Goal: Task Accomplishment & Management: Complete application form

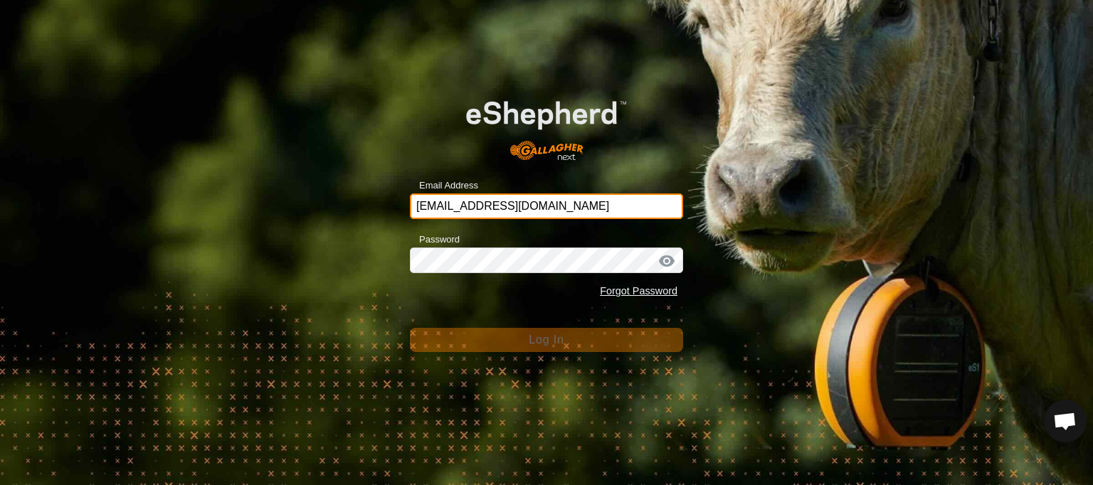
click at [458, 205] on input "[EMAIL_ADDRESS][DOMAIN_NAME]" at bounding box center [546, 206] width 273 height 26
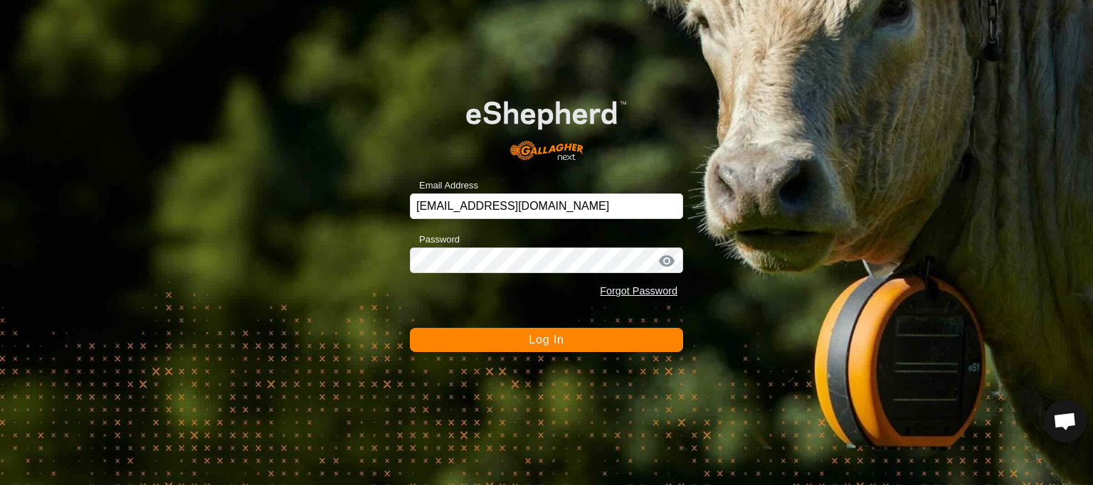
click at [464, 337] on button "Log In" at bounding box center [546, 340] width 273 height 24
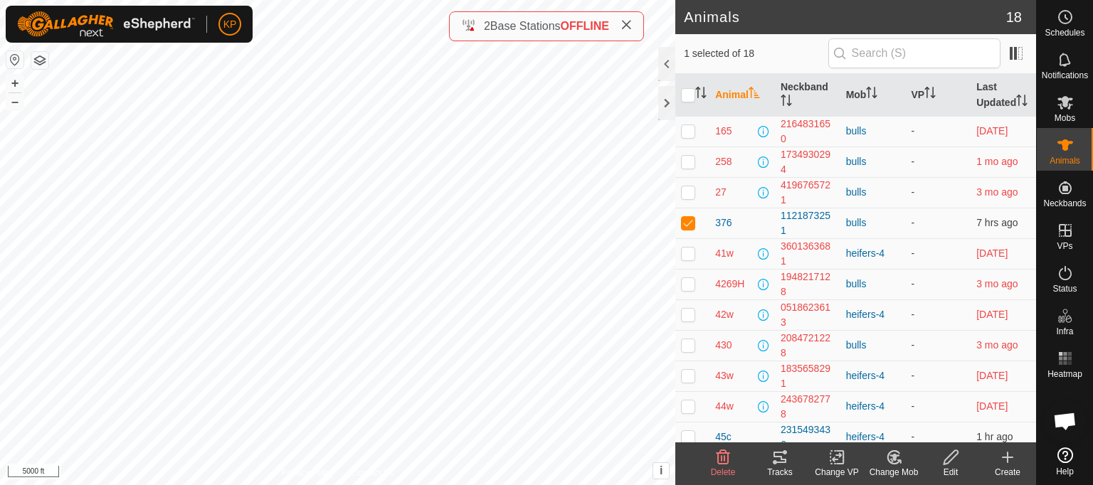
click at [780, 456] on icon at bounding box center [779, 457] width 13 height 11
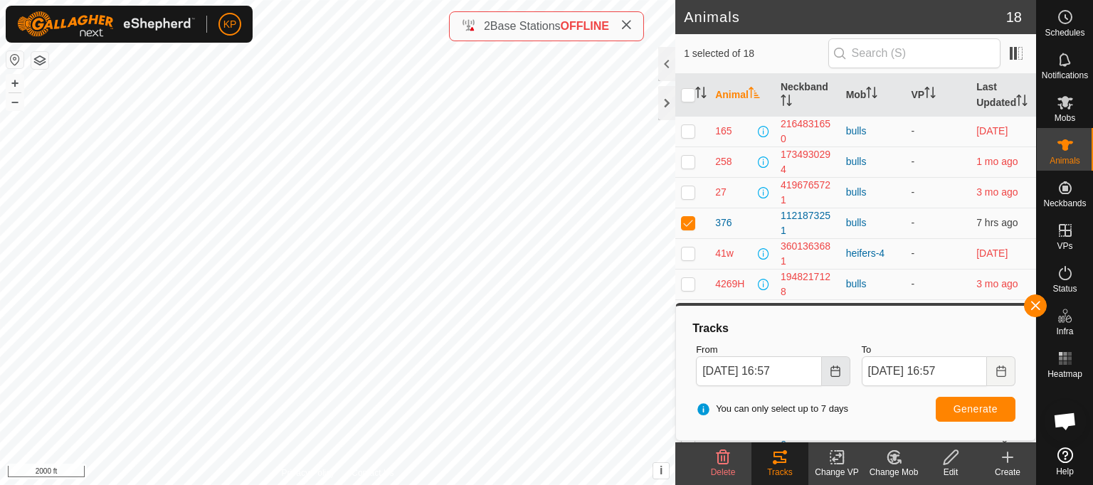
click at [840, 373] on icon "Choose Date" at bounding box center [834, 371] width 11 height 11
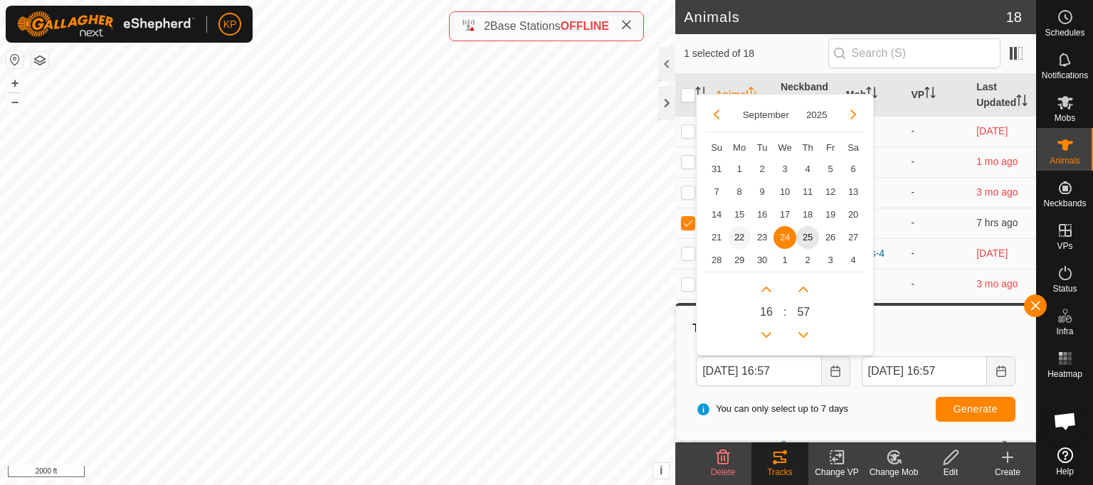
click at [739, 238] on span "22" at bounding box center [739, 237] width 23 height 23
type input "[DATE] 16:57"
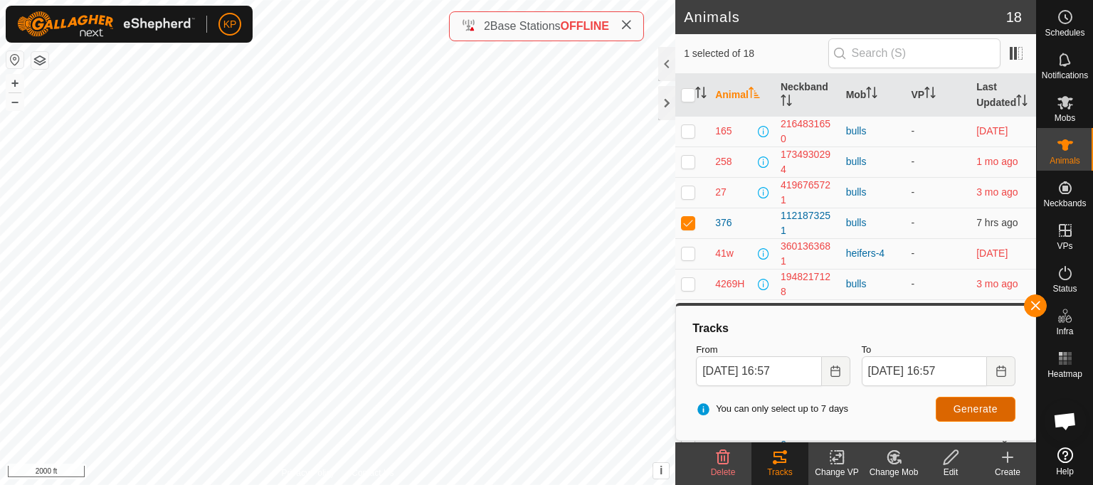
click at [984, 410] on span "Generate" at bounding box center [975, 408] width 44 height 11
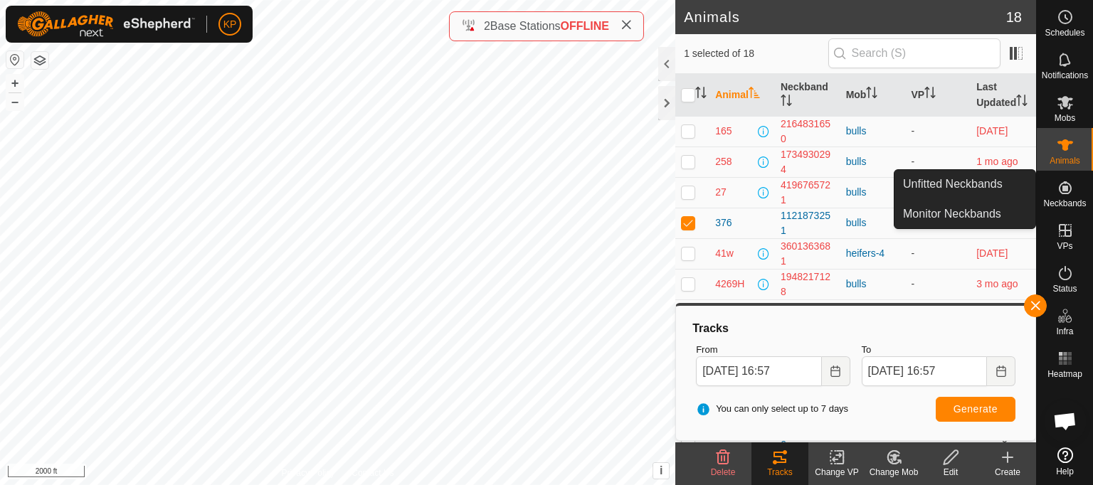
click at [1062, 197] on es-neckbands-svg-icon at bounding box center [1065, 187] width 26 height 23
click at [954, 214] on link "Monitor Neckbands" at bounding box center [964, 214] width 141 height 28
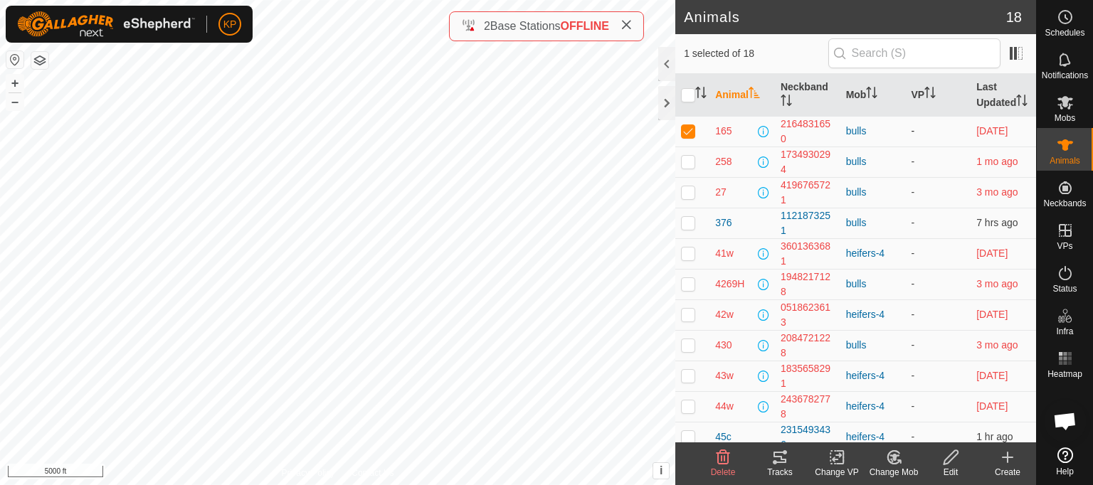
click at [684, 137] on p-checkbox at bounding box center [688, 130] width 14 height 11
checkbox input "false"
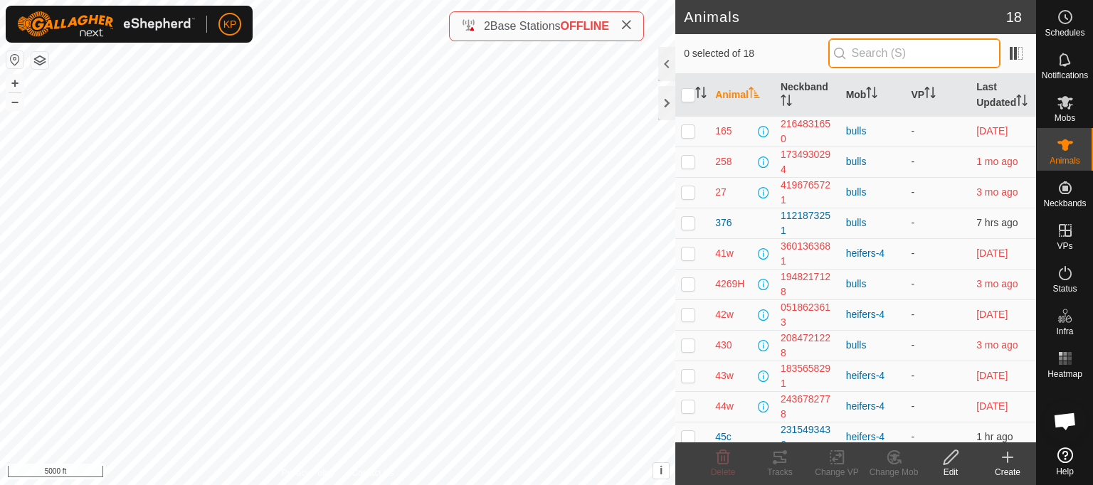
click at [880, 44] on input "text" at bounding box center [914, 53] width 172 height 30
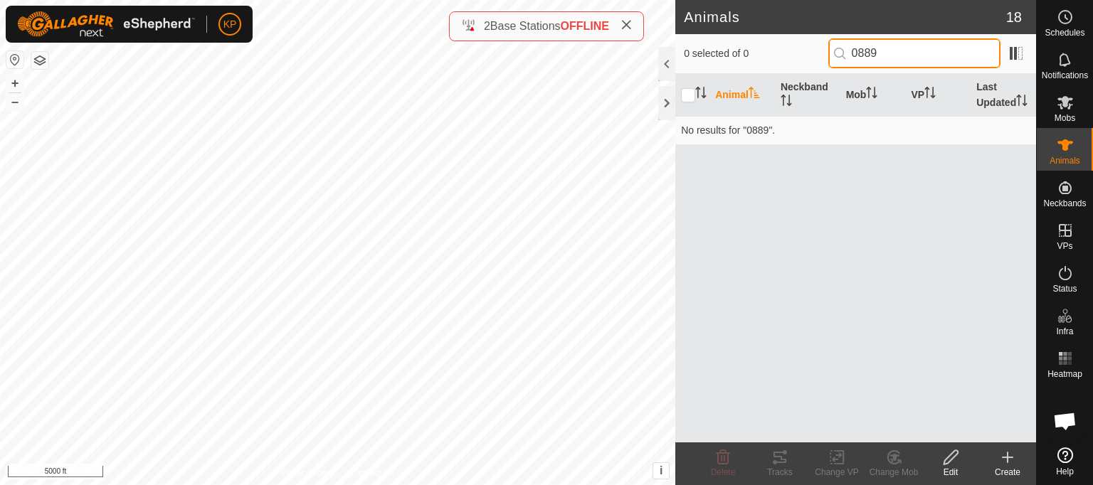
type input "0889"
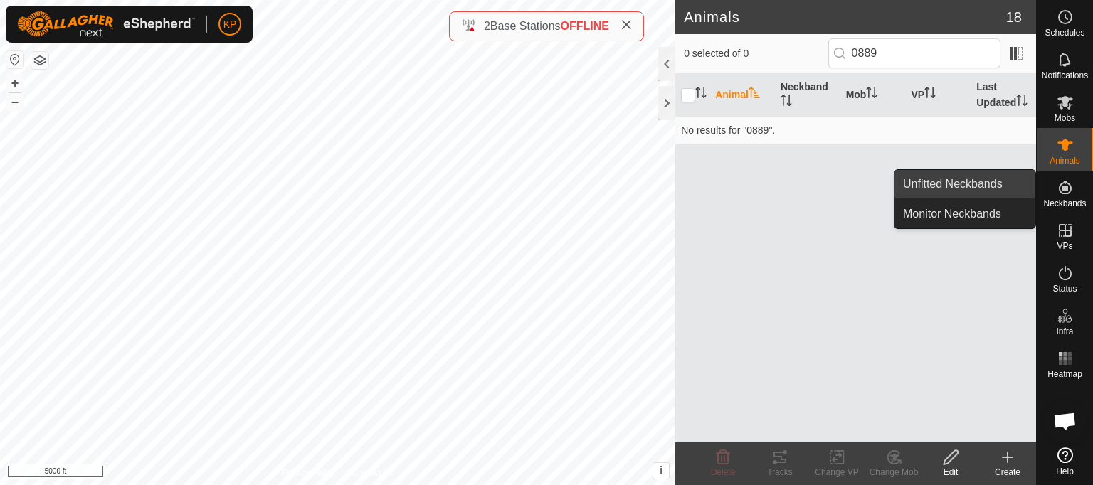
click at [947, 187] on link "Unfitted Neckbands" at bounding box center [964, 184] width 141 height 28
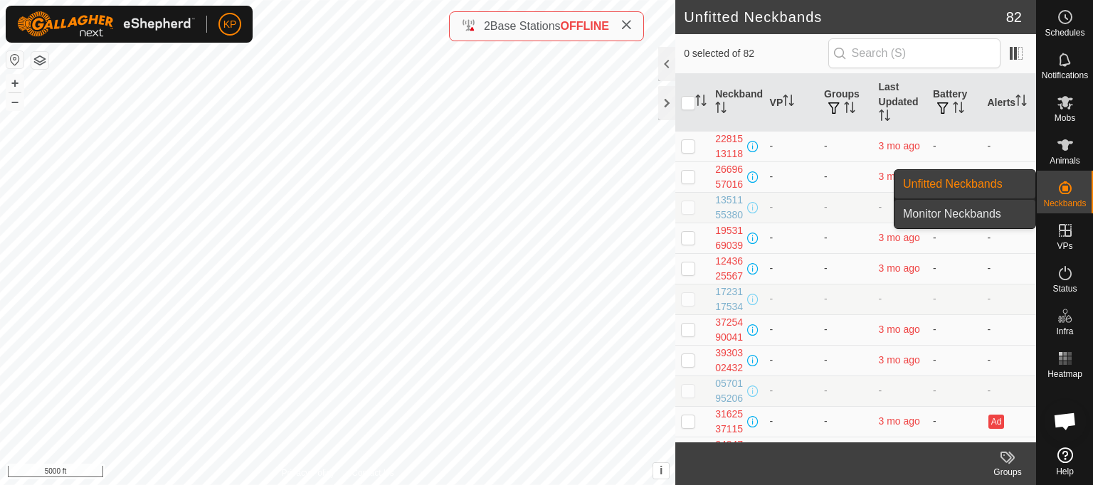
click at [950, 213] on link "Monitor Neckbands" at bounding box center [964, 214] width 141 height 28
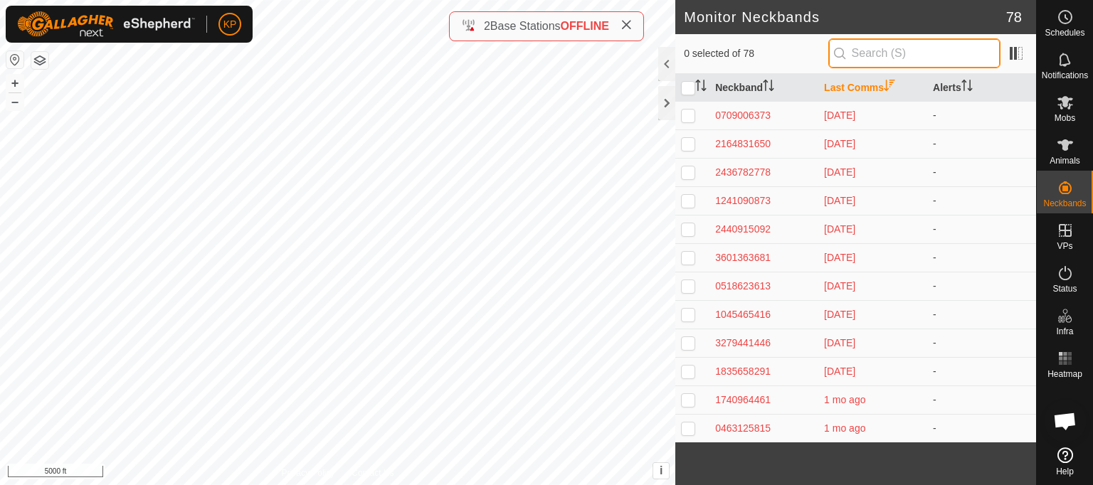
click at [877, 58] on input "text" at bounding box center [914, 53] width 172 height 30
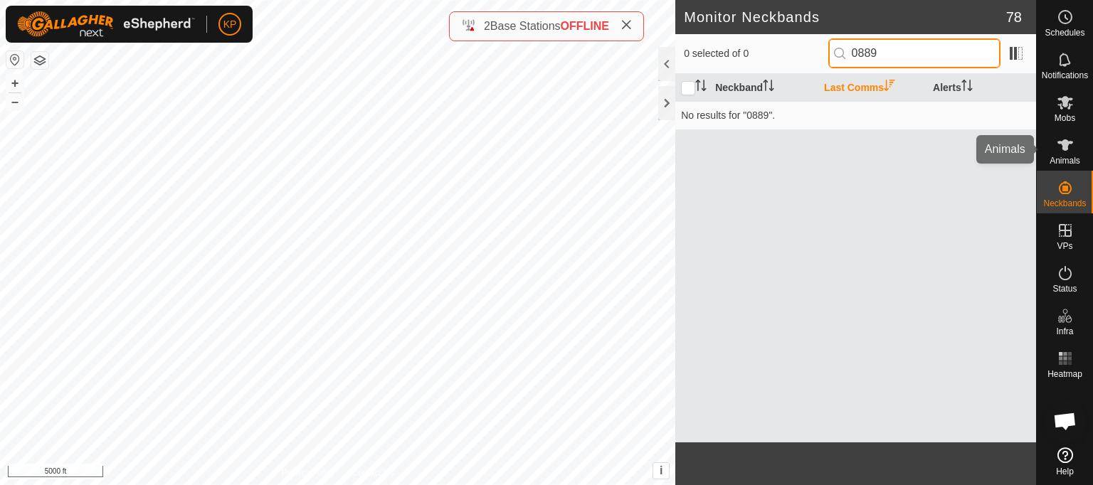
type input "0889"
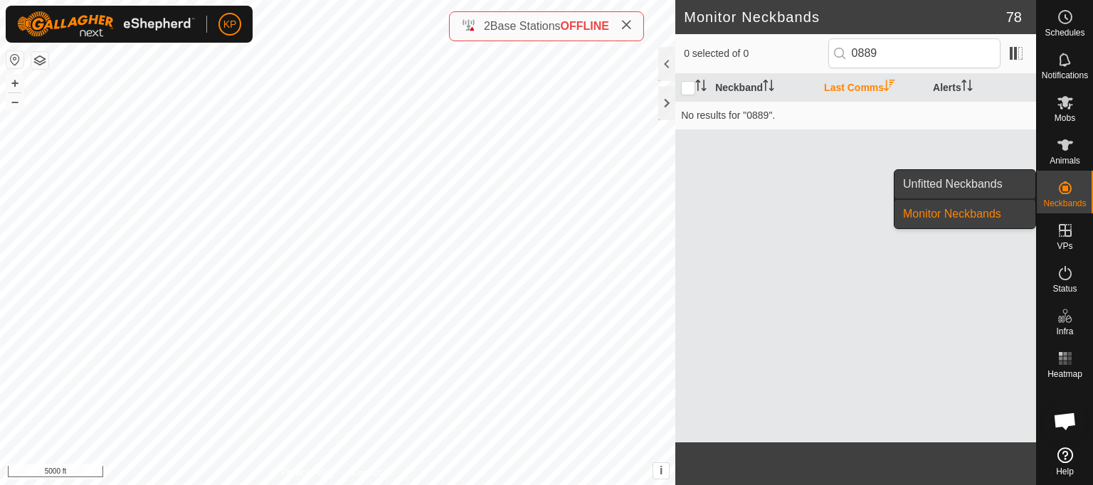
click at [972, 179] on link "Unfitted Neckbands" at bounding box center [964, 184] width 141 height 28
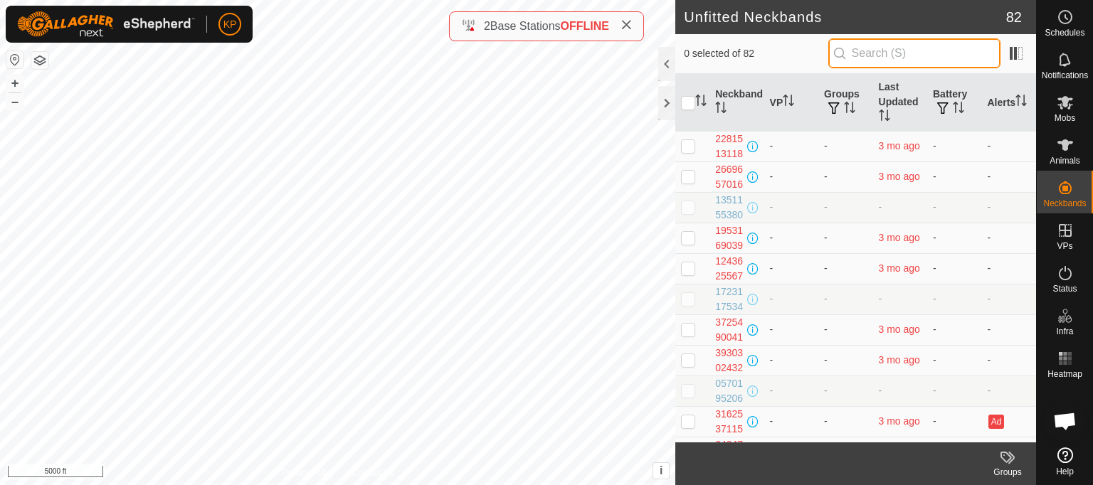
click at [899, 55] on input "text" at bounding box center [914, 53] width 172 height 30
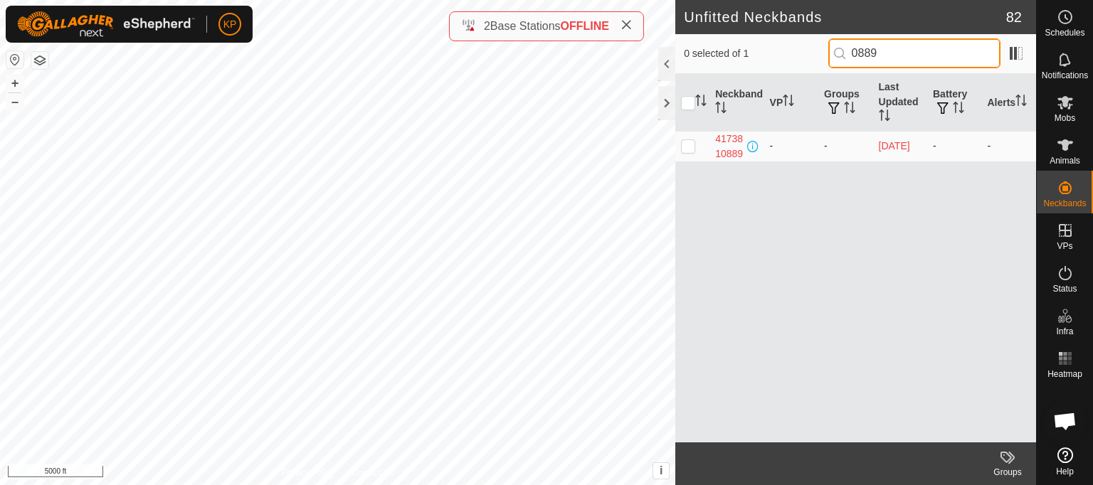
type input "0889"
click at [689, 150] on p-checkbox at bounding box center [688, 145] width 14 height 11
checkbox input "true"
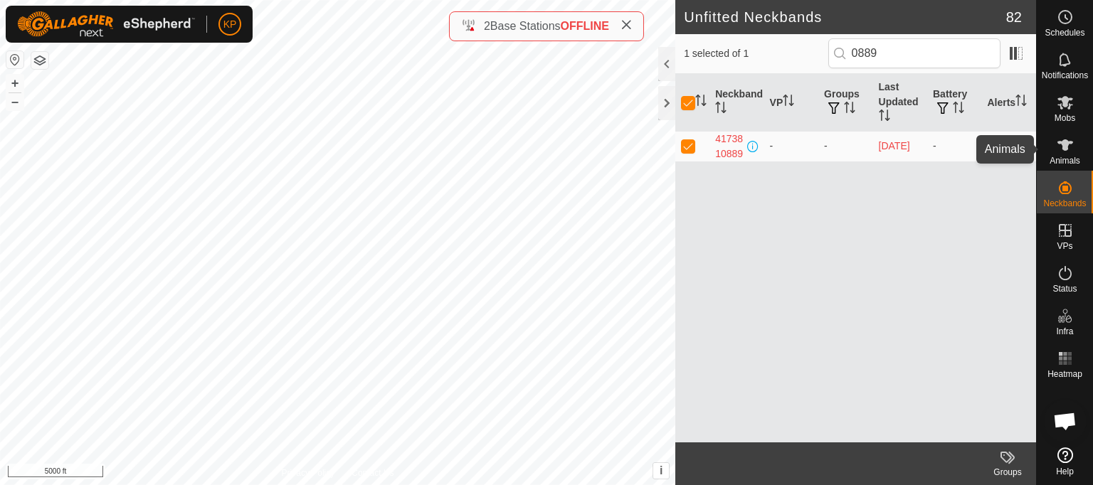
click at [1061, 146] on icon at bounding box center [1065, 144] width 16 height 11
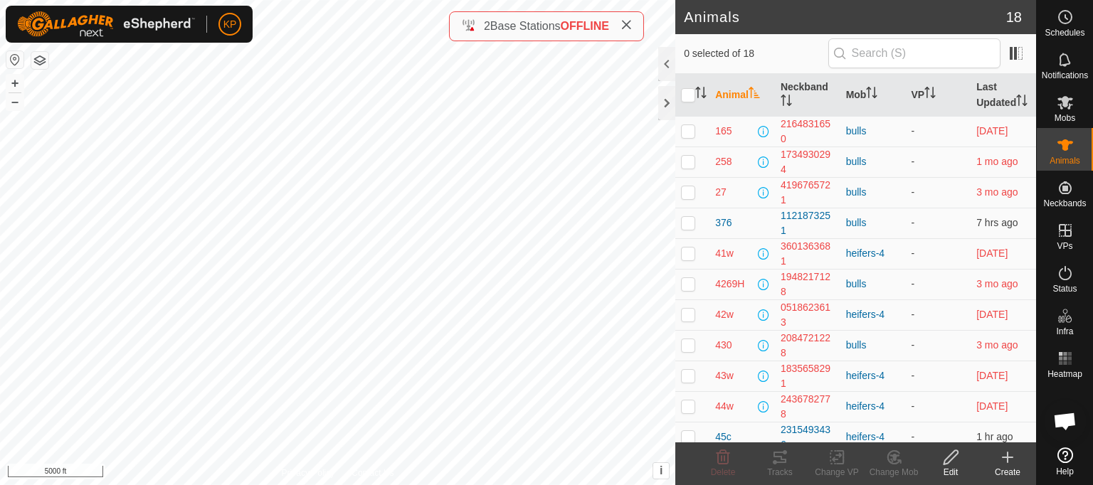
click at [1004, 458] on icon at bounding box center [1007, 457] width 17 height 17
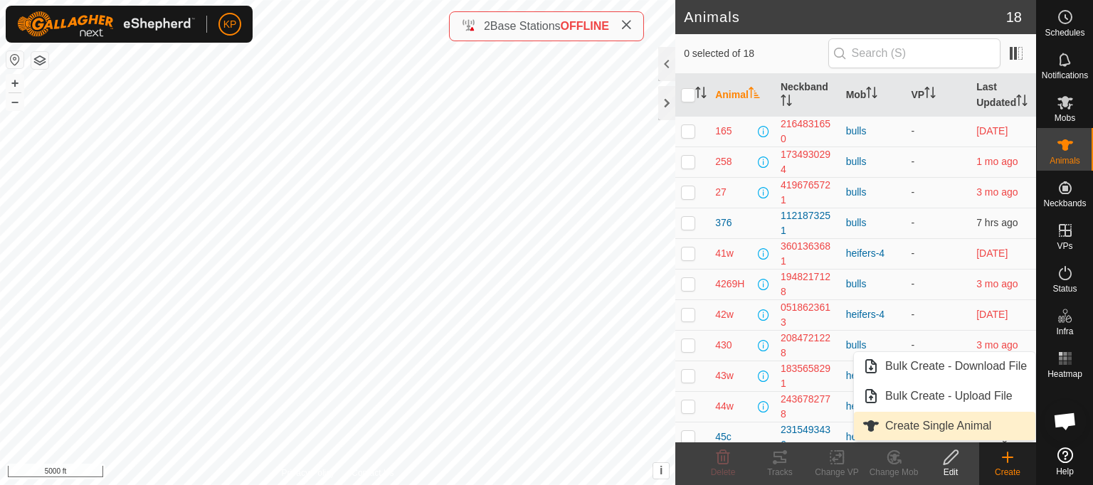
click at [925, 423] on link "Create Single Animal" at bounding box center [944, 426] width 181 height 28
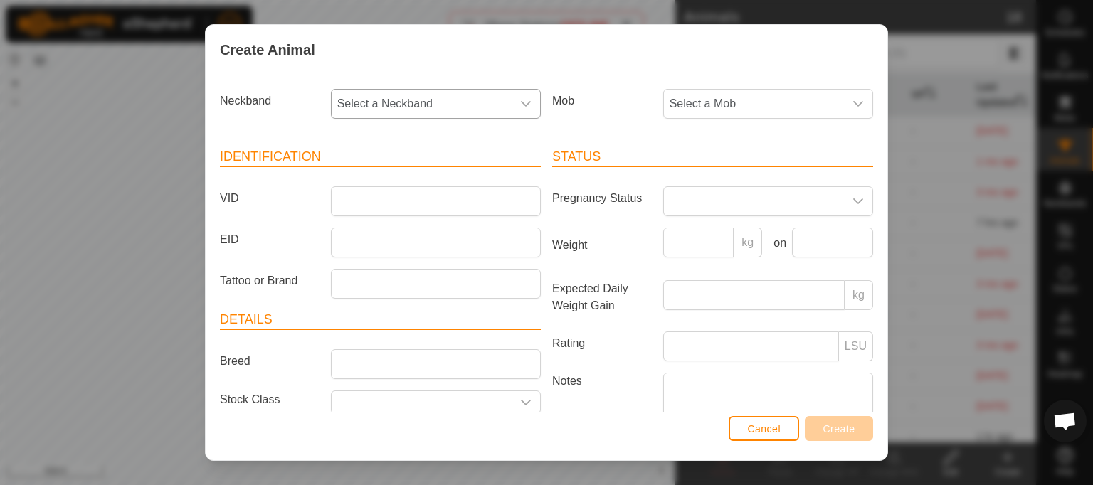
click at [520, 103] on icon "dropdown trigger" at bounding box center [525, 103] width 11 height 11
type input "0889"
click at [384, 179] on li "4173810889" at bounding box center [434, 177] width 205 height 28
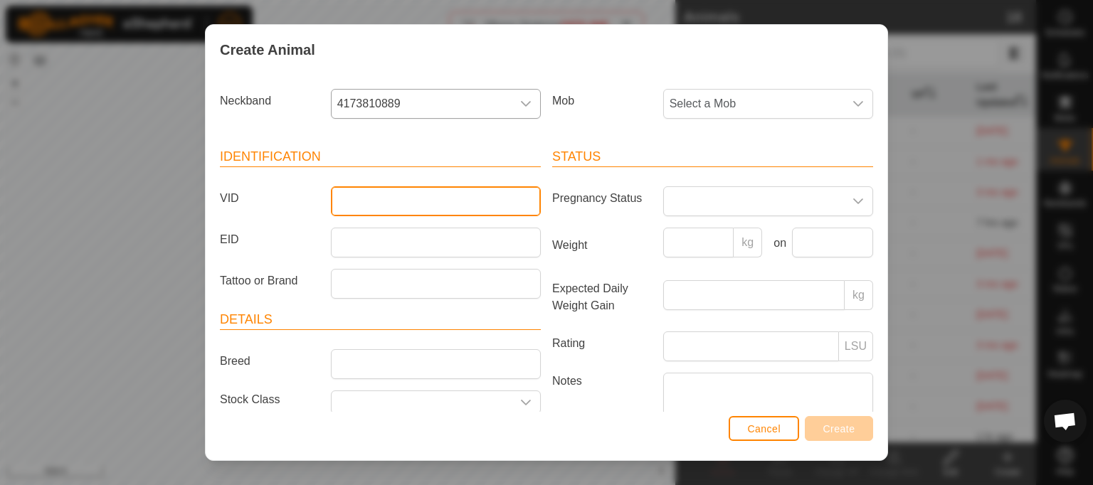
click at [361, 198] on input "VID" at bounding box center [436, 201] width 210 height 30
type input "68or209"
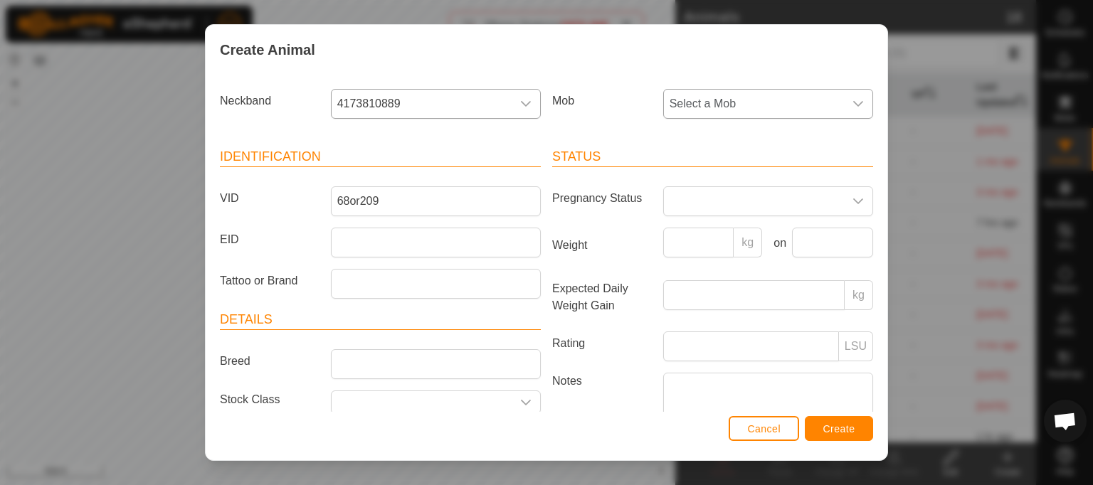
click at [852, 100] on icon "dropdown trigger" at bounding box center [857, 103] width 11 height 11
click at [683, 203] on li "bulls" at bounding box center [766, 207] width 205 height 28
click at [838, 430] on span "Create" at bounding box center [839, 428] width 32 height 11
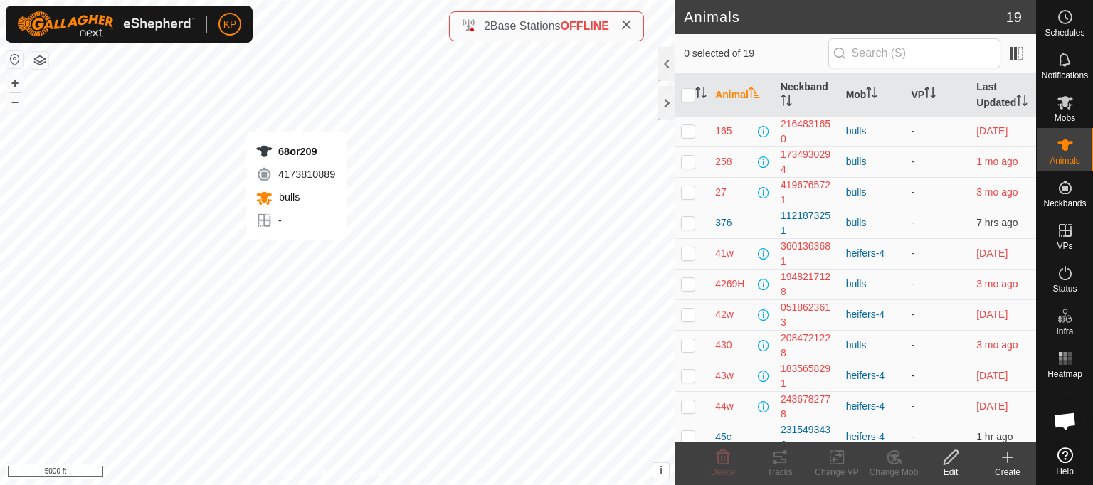
checkbox input "true"
click at [781, 457] on icon at bounding box center [779, 457] width 13 height 11
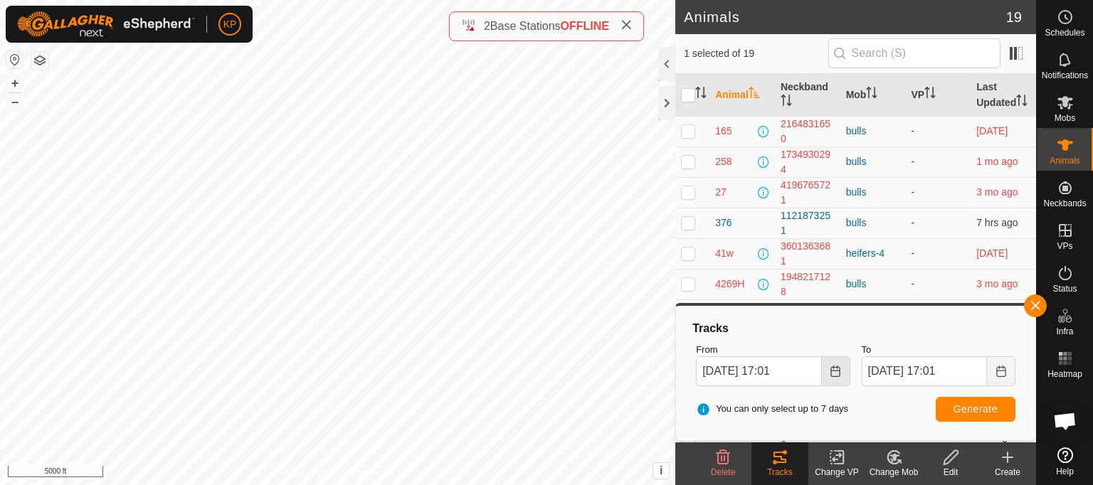
click at [832, 371] on icon "Choose Date" at bounding box center [834, 371] width 11 height 11
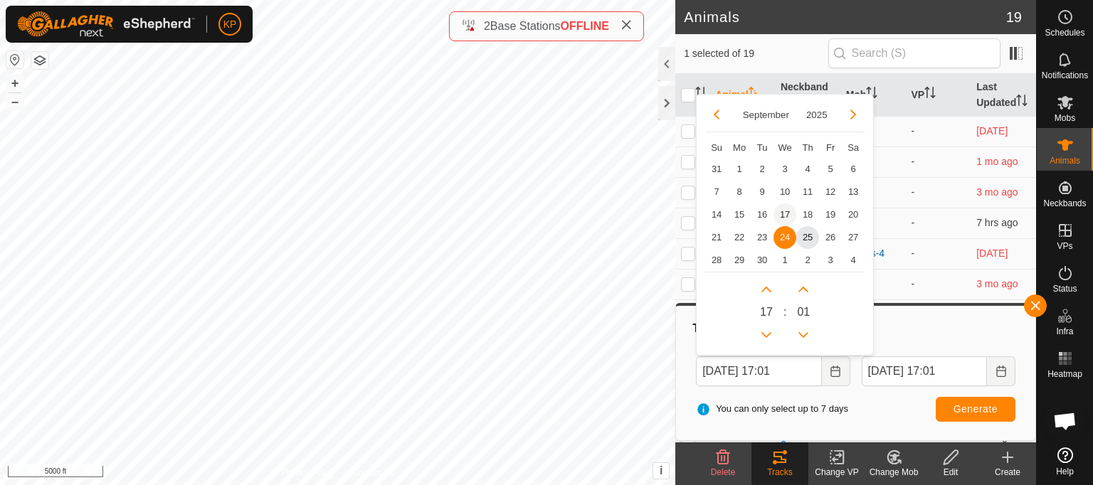
click at [785, 217] on span "17" at bounding box center [784, 214] width 23 height 23
type input "[DATE] 17:01"
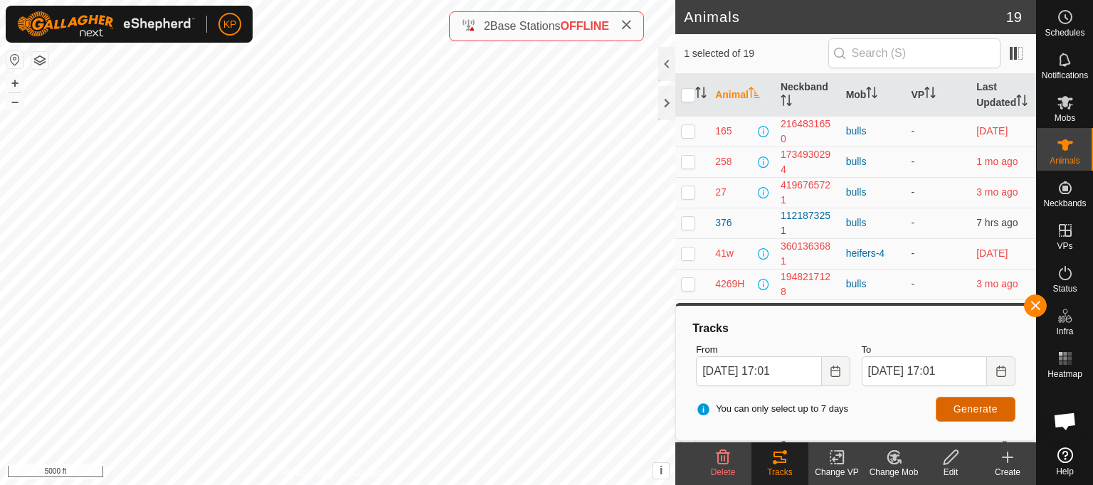
click at [962, 405] on span "Generate" at bounding box center [975, 408] width 44 height 11
drag, startPoint x: 1019, startPoint y: 284, endPoint x: 985, endPoint y: 268, distance: 37.6
click at [1019, 284] on td "3 mo ago" at bounding box center [1002, 284] width 65 height 31
checkbox input "true"
checkbox input "false"
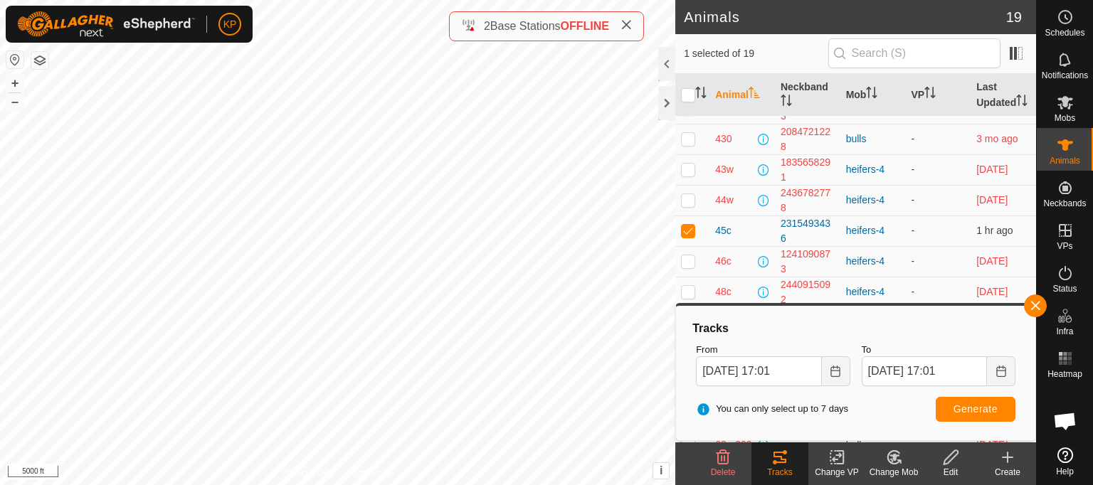
scroll to position [205, 0]
click at [726, 240] on span "45c" at bounding box center [723, 232] width 16 height 15
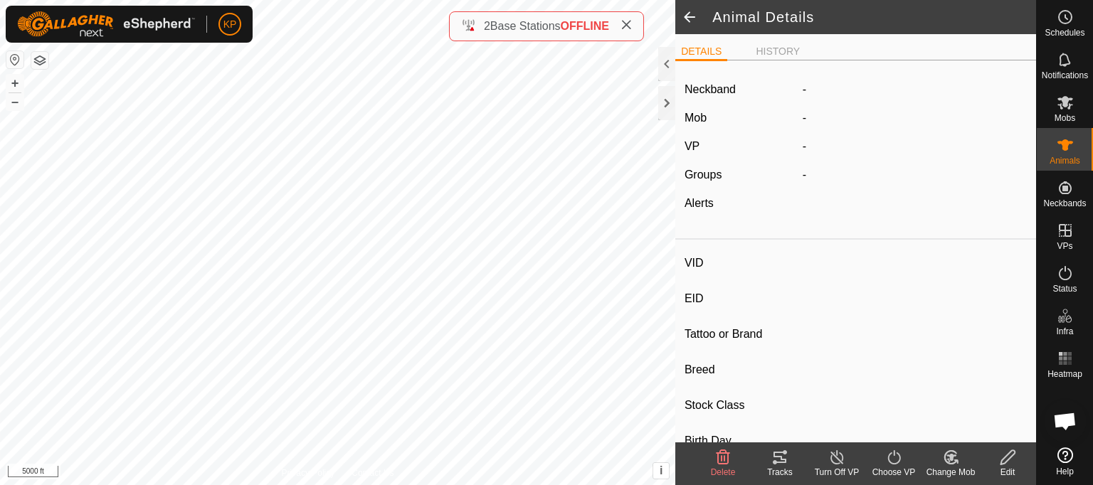
type input "45c"
type input "-"
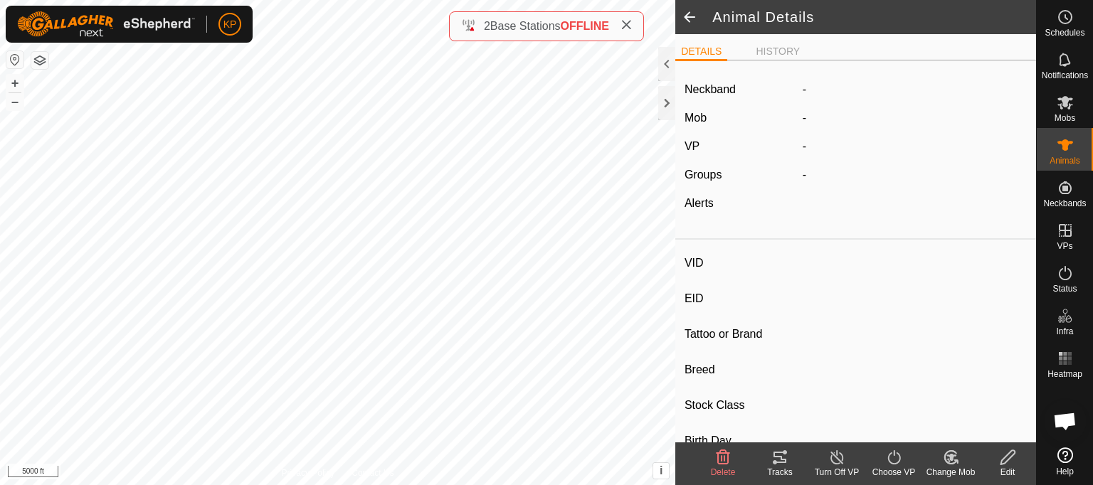
type input "0 kg"
type input "-"
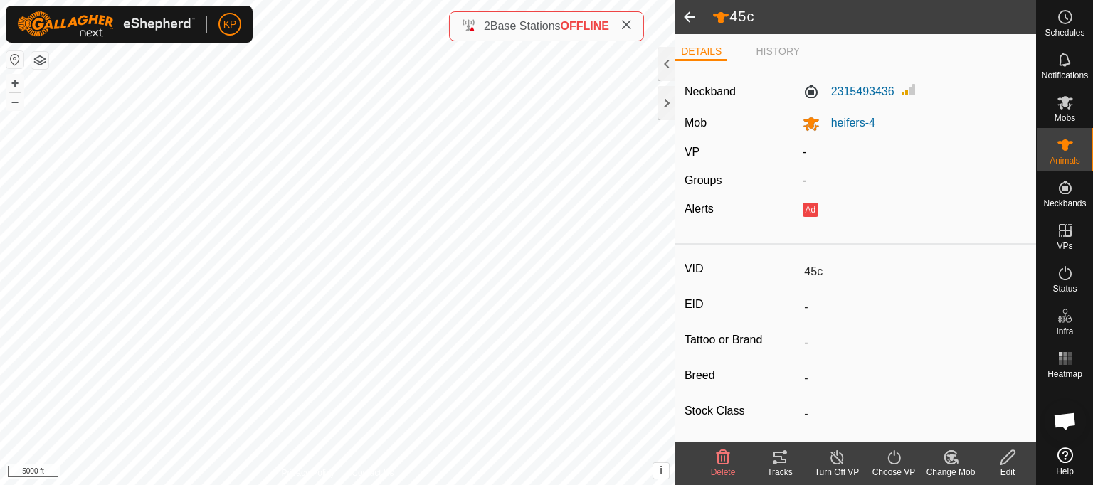
click at [787, 458] on icon at bounding box center [779, 457] width 17 height 17
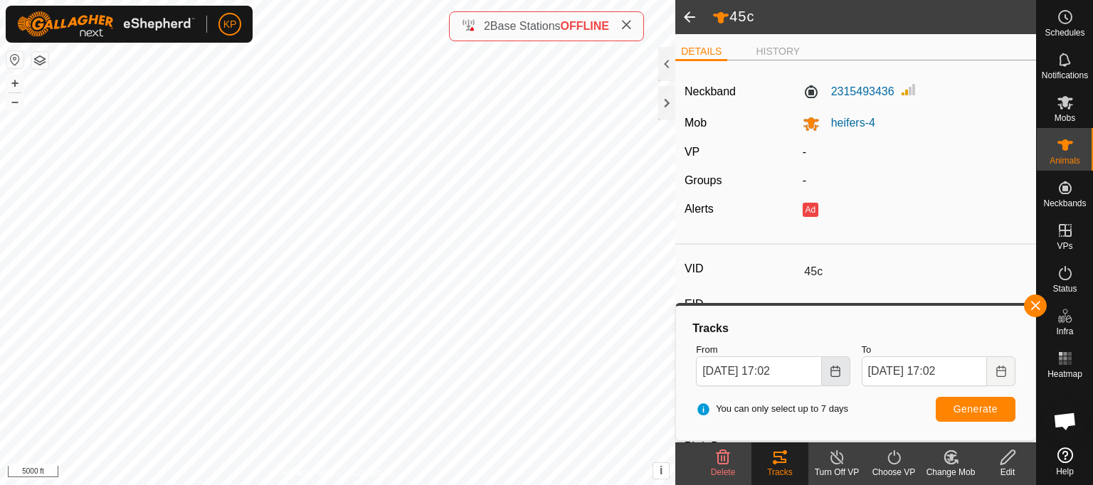
click at [837, 373] on icon "Choose Date" at bounding box center [834, 371] width 11 height 11
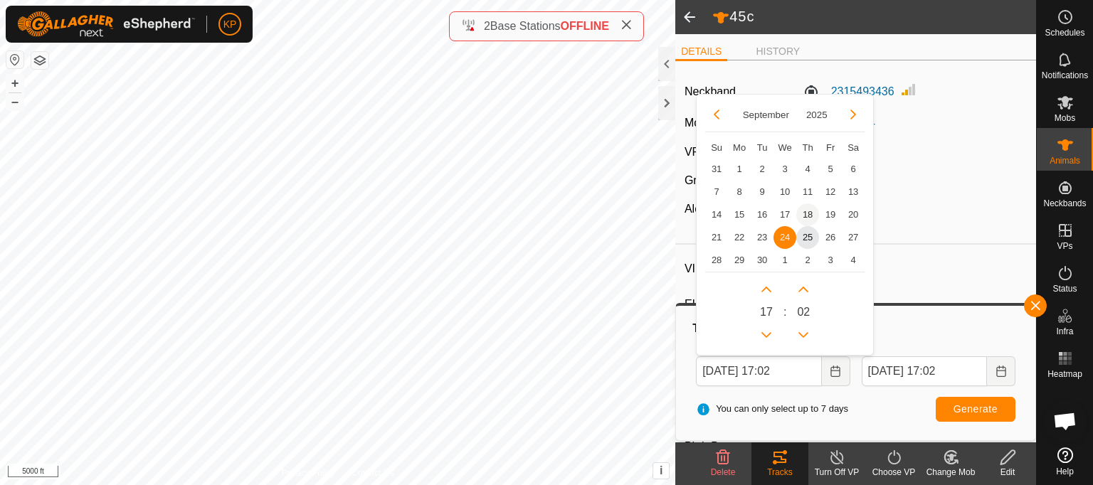
click at [804, 211] on span "18" at bounding box center [807, 214] width 23 height 23
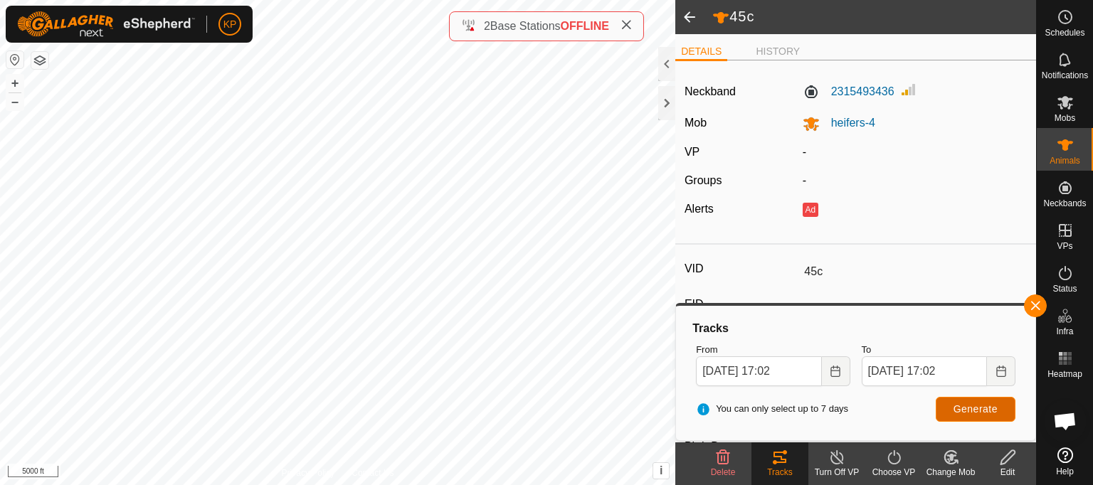
click at [972, 408] on span "Generate" at bounding box center [975, 408] width 44 height 11
click at [836, 373] on icon "Choose Date" at bounding box center [834, 371] width 11 height 11
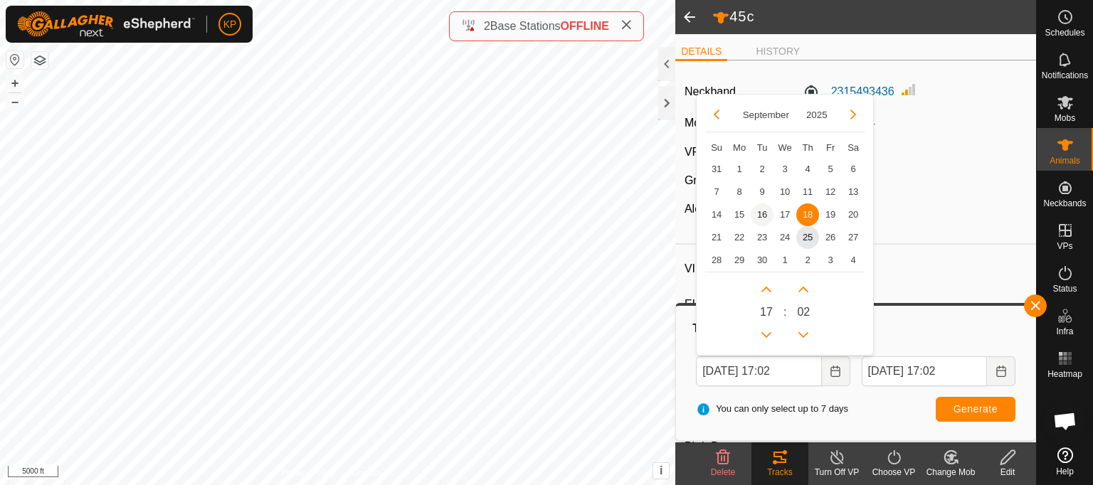
click at [761, 206] on span "16" at bounding box center [761, 214] width 23 height 23
type input "[DATE] 17:02"
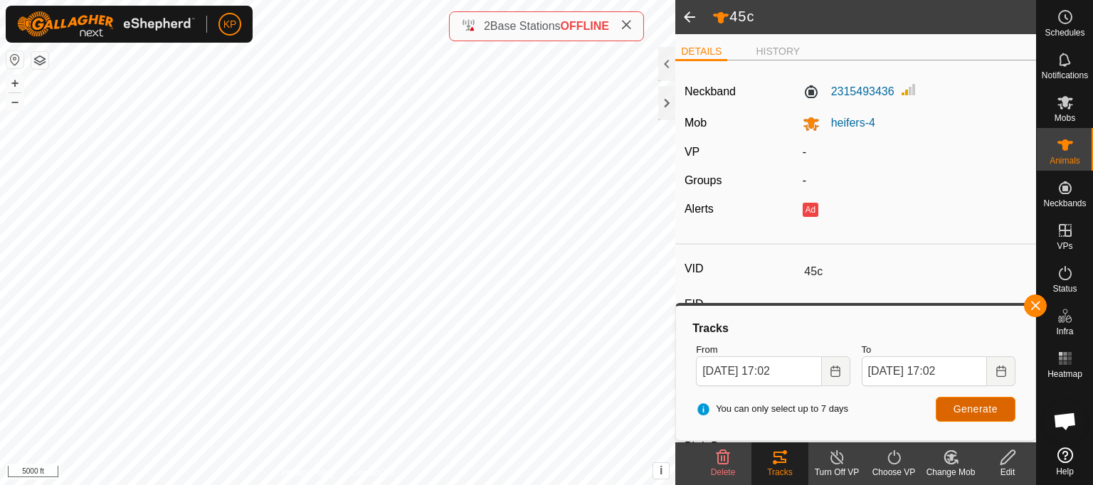
click at [959, 405] on span "Generate" at bounding box center [975, 408] width 44 height 11
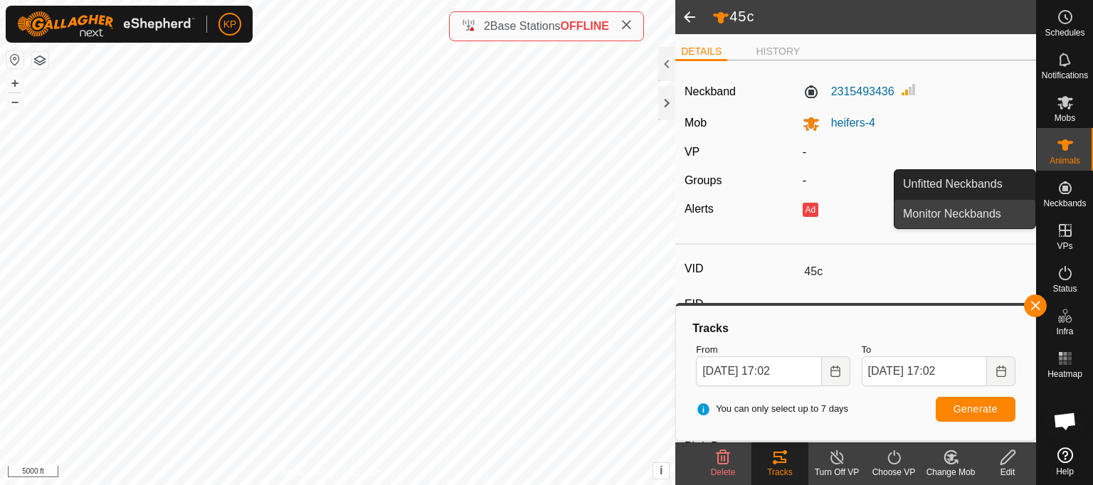
click at [945, 211] on link "Monitor Neckbands" at bounding box center [964, 214] width 141 height 28
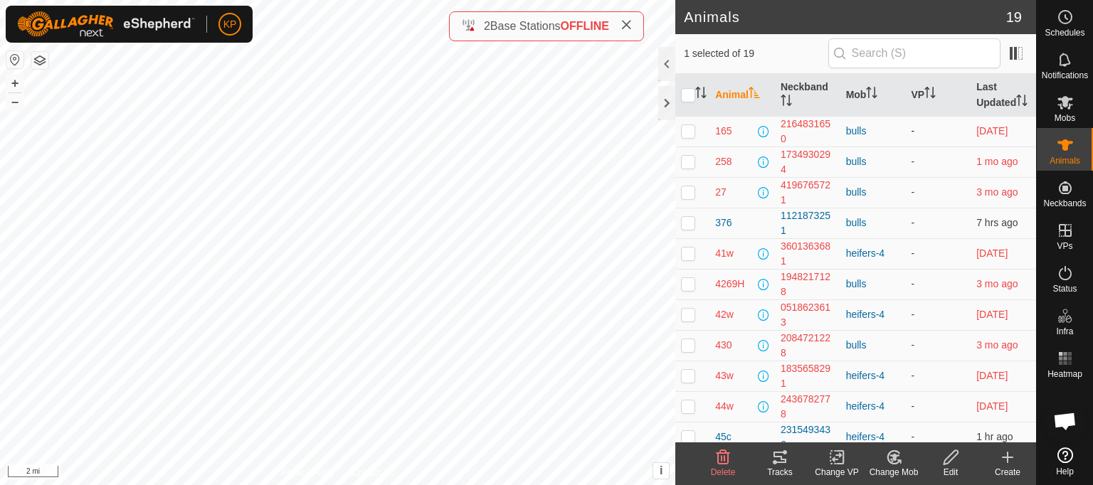
click at [689, 137] on p-checkbox at bounding box center [688, 130] width 14 height 11
checkbox input "true"
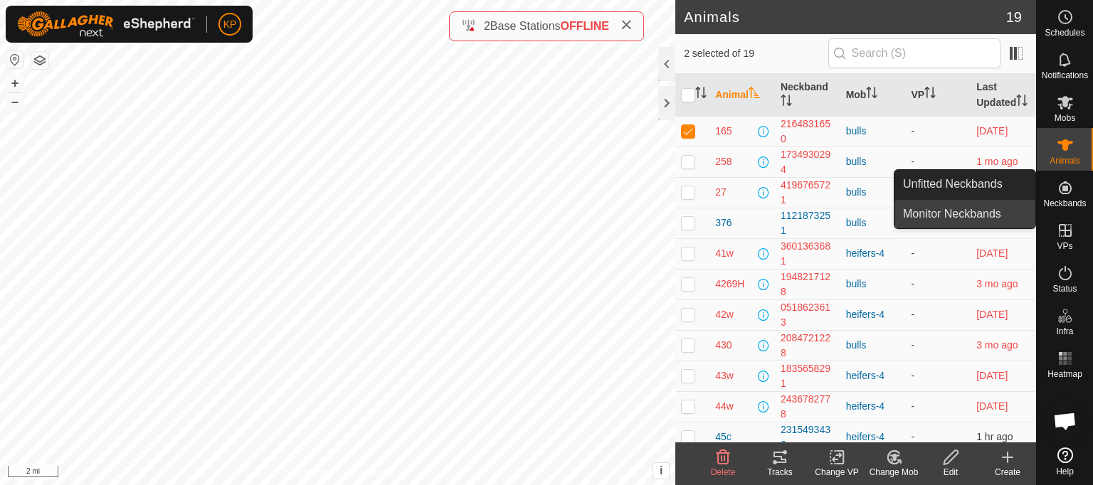
click at [954, 213] on link "Monitor Neckbands" at bounding box center [964, 214] width 141 height 28
